Goal: Find specific page/section: Find specific page/section

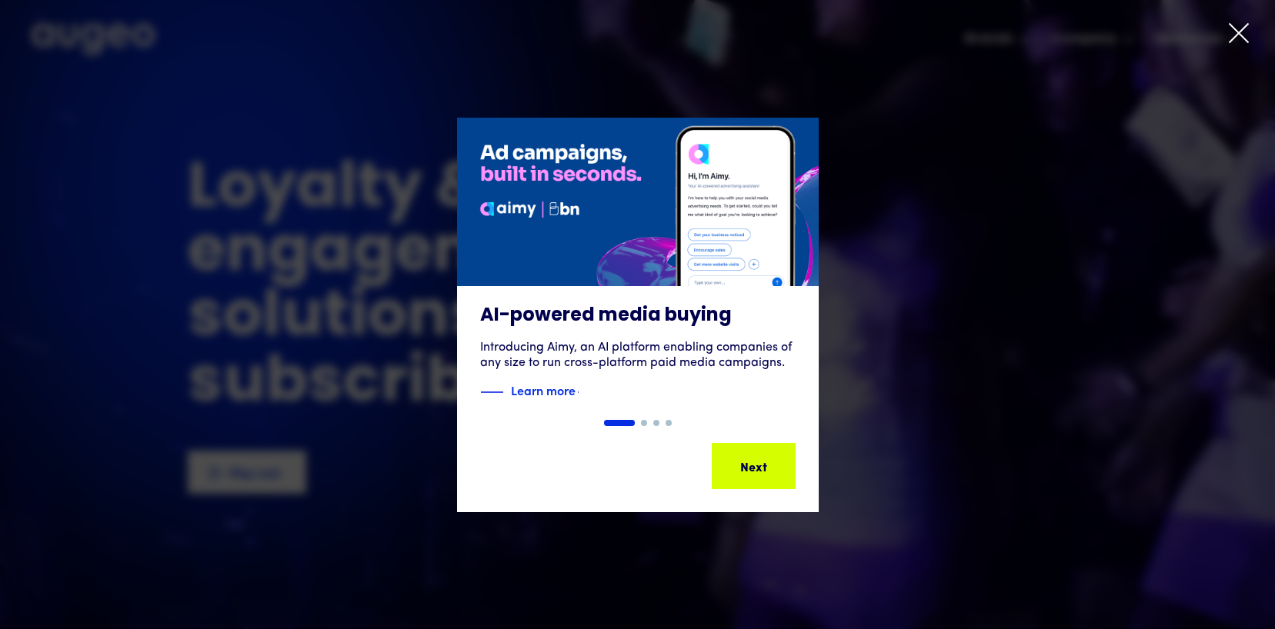
click at [1235, 31] on icon at bounding box center [1238, 33] width 23 height 23
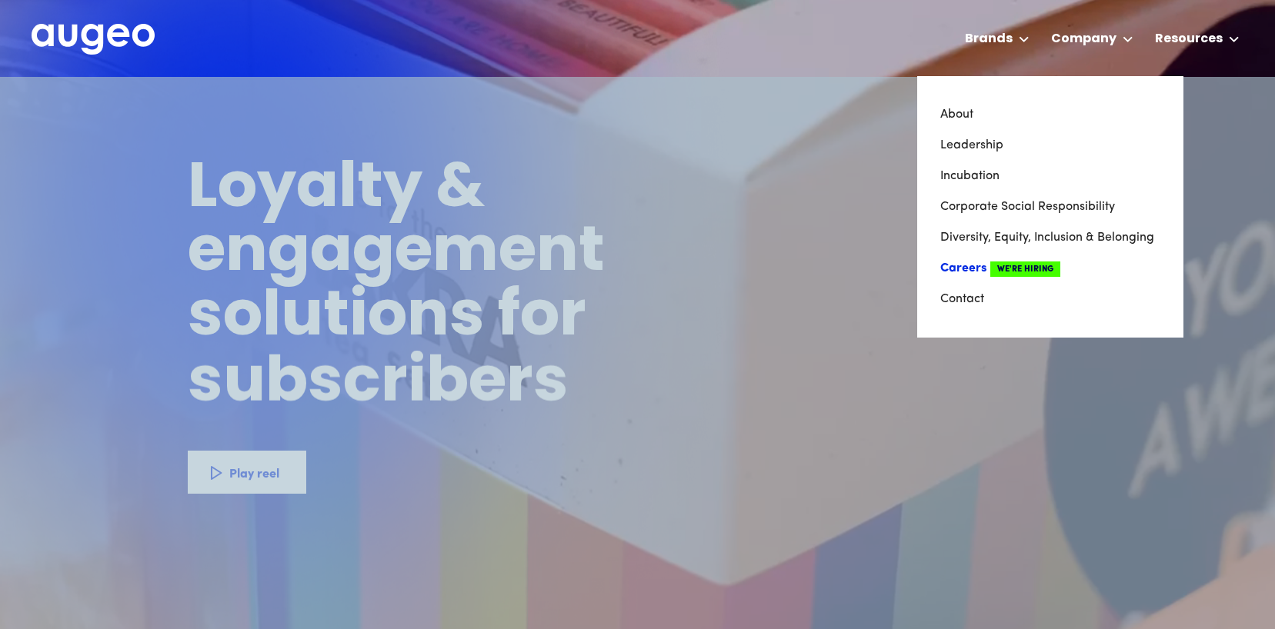
click at [972, 265] on link "Careers We're Hiring" at bounding box center [1050, 268] width 220 height 31
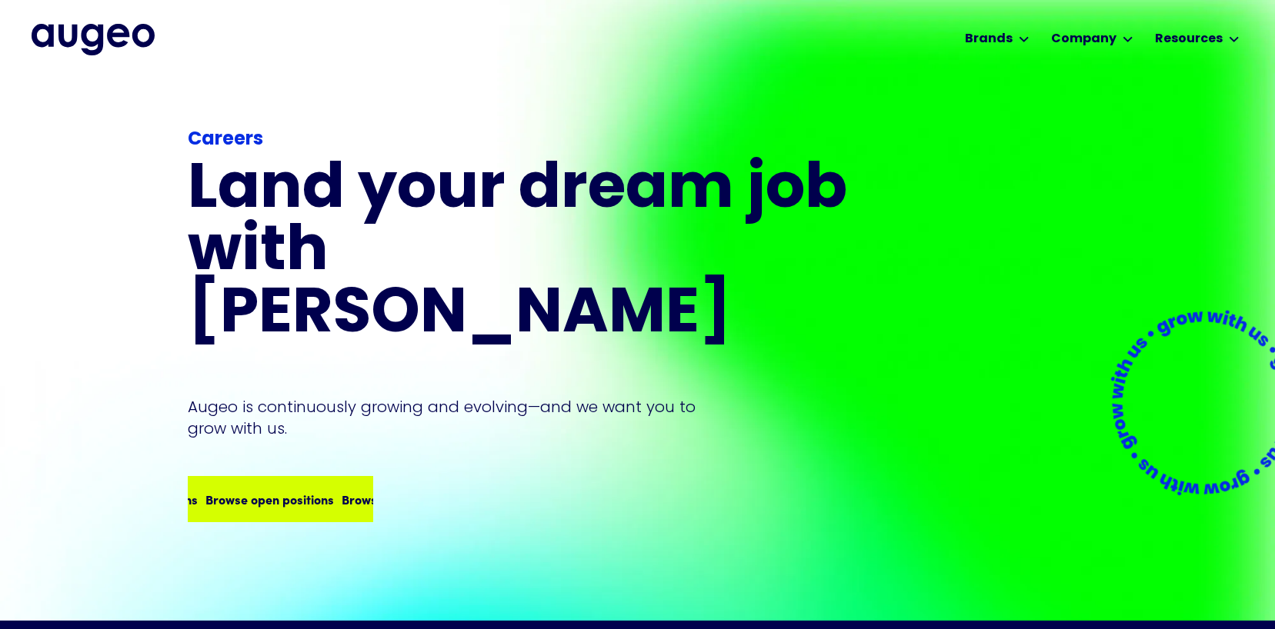
click at [337, 490] on div "Browse open positions" at bounding box center [401, 499] width 129 height 18
